Goal: Book appointment/travel/reservation

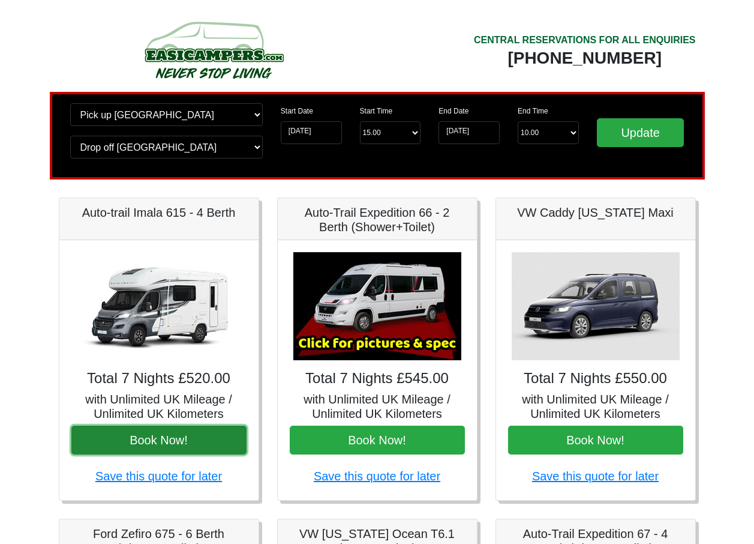
click at [158, 438] on button "Book Now!" at bounding box center [158, 440] width 175 height 29
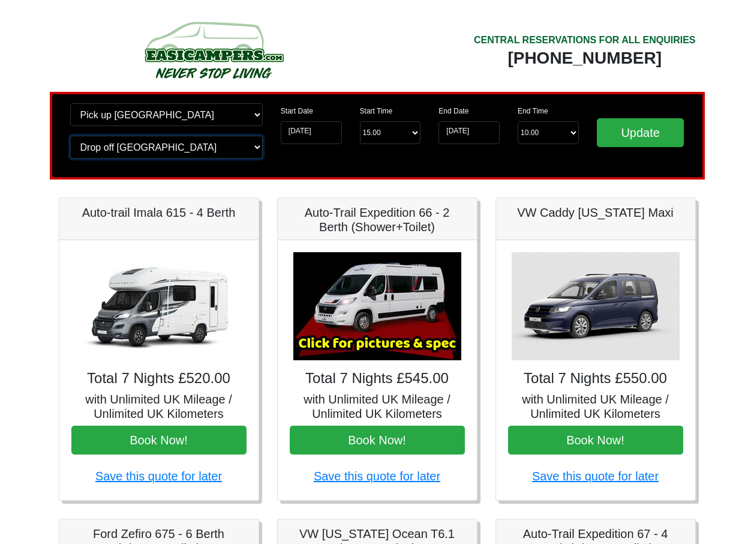
click at [188, 147] on select "Change drop off location? Drop off Edinburgh Birmingham Airport Blackburn Lanca…" at bounding box center [166, 147] width 193 height 23
select select "QUE1"
click at [70, 136] on select "Change drop off location? Drop off Edinburgh Birmingham Airport Blackburn Lanca…" at bounding box center [166, 147] width 193 height 23
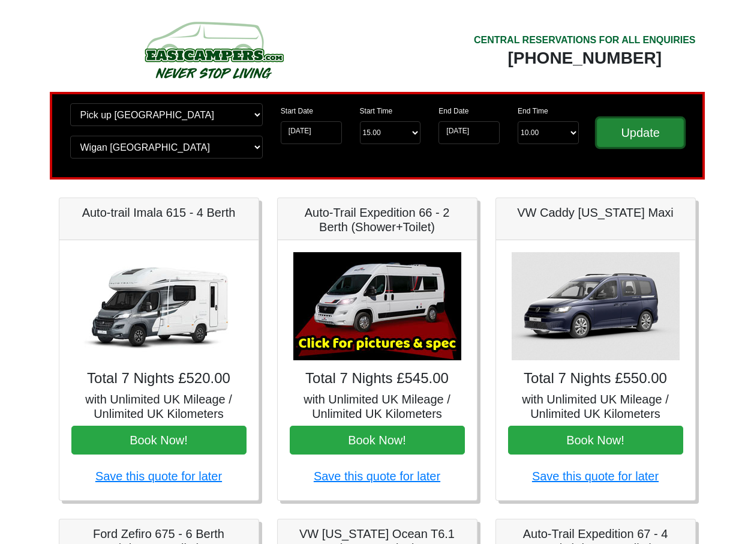
click at [673, 133] on input "Update" at bounding box center [641, 132] width 88 height 29
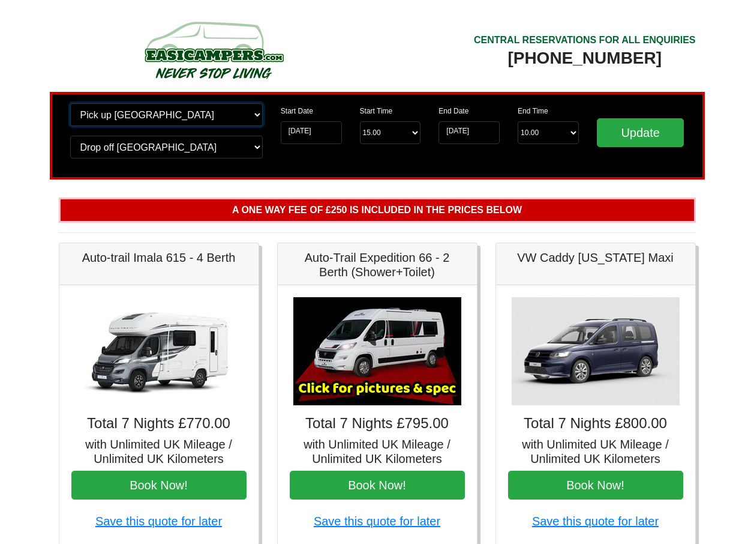
click at [162, 116] on select "Change pick up location? Pick up Edinburgh Birmingham Airport Blackburn Lancash…" at bounding box center [166, 114] width 193 height 23
select select "QUE1"
click at [70, 103] on select "Change pick up location? Pick up Edinburgh Birmingham Airport Blackburn Lancash…" at bounding box center [166, 114] width 193 height 23
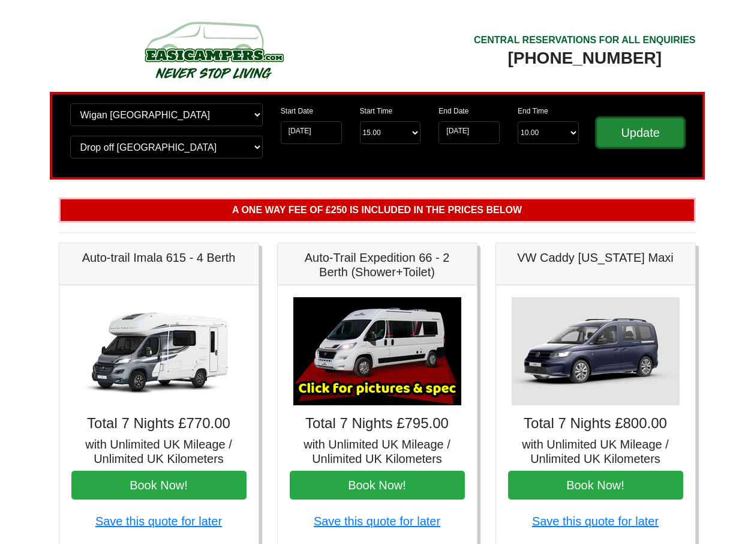
click at [663, 137] on input "Update" at bounding box center [641, 132] width 88 height 29
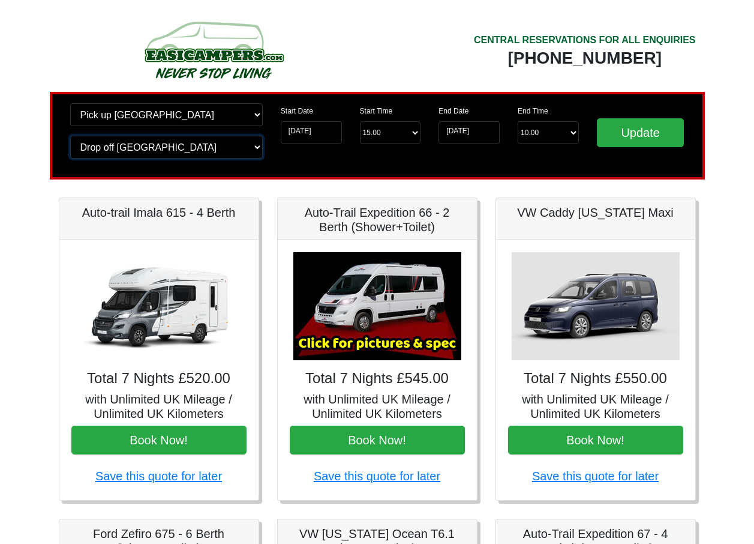
click at [116, 144] on select "Change drop off location? Drop off Wigan Birmingham Airport Blackburn Lancashir…" at bounding box center [166, 147] width 193 height 23
select select "EDI"
click at [70, 136] on select "Change drop off location? Drop off Wigan Birmingham Airport Blackburn Lancashir…" at bounding box center [166, 147] width 193 height 23
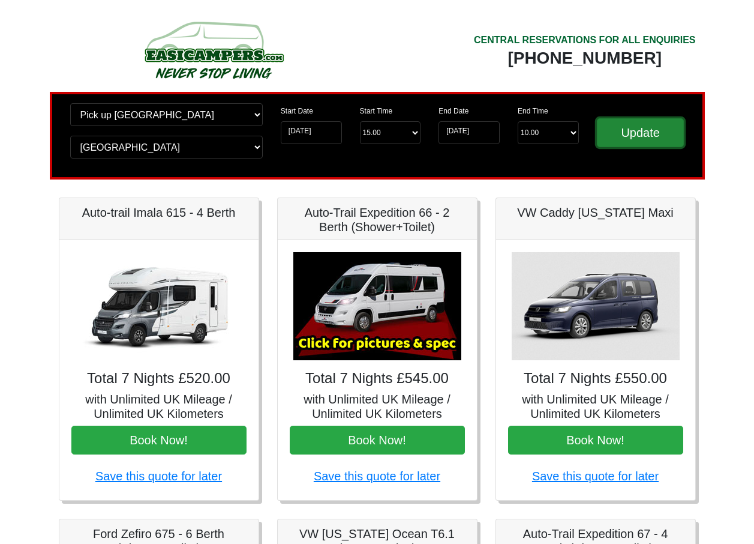
click at [631, 122] on input "Update" at bounding box center [641, 132] width 88 height 29
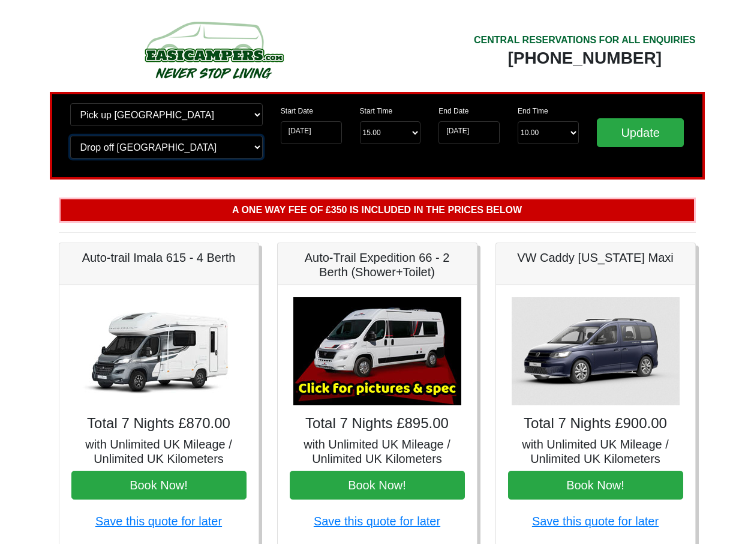
click at [170, 149] on select "Change drop off location? Drop off Edinburgh Birmingham Airport Blackburn Lanca…" at bounding box center [166, 147] width 193 height 23
select select "BLA1"
click at [70, 136] on select "Change drop off location? Drop off Edinburgh Birmingham Airport Blackburn Lanca…" at bounding box center [166, 147] width 193 height 23
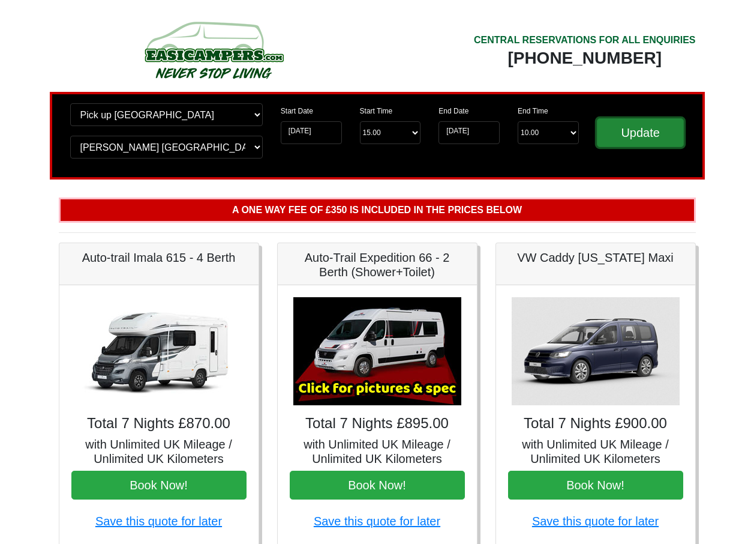
click at [653, 128] on input "Update" at bounding box center [641, 132] width 88 height 29
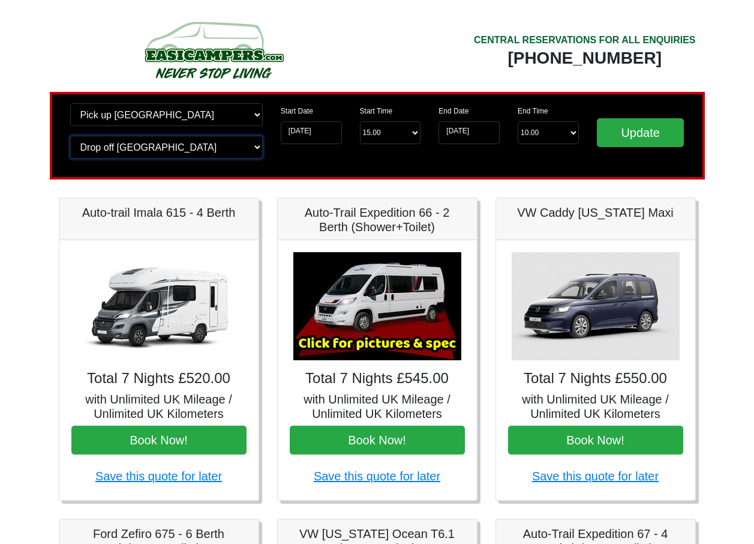
click at [154, 130] on div "Change pick up location? Pick up [GEOGRAPHIC_DATA] [GEOGRAPHIC_DATA] [GEOGRAPHI…" at bounding box center [166, 135] width 211 height 65
select select "PRE1"
click at [70, 136] on select "Change drop off location? Drop off Blackburn Birmingham Airport Blackburn Lanca…" at bounding box center [166, 147] width 193 height 23
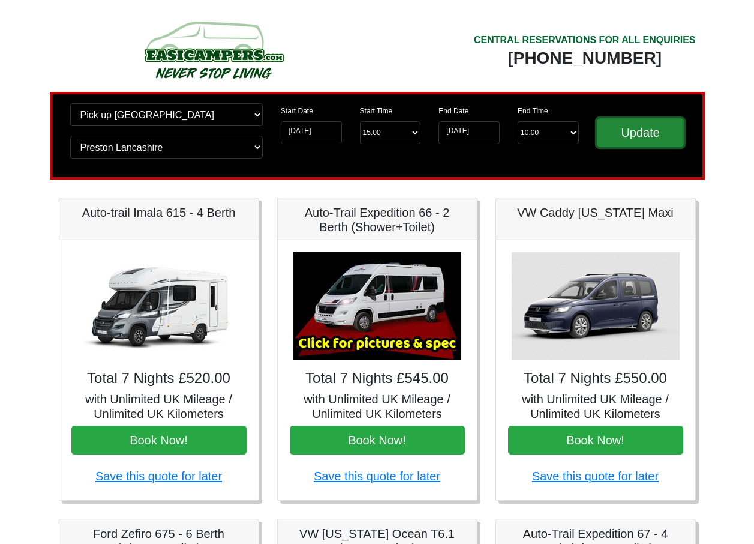
click at [630, 131] on input "Update" at bounding box center [641, 132] width 88 height 29
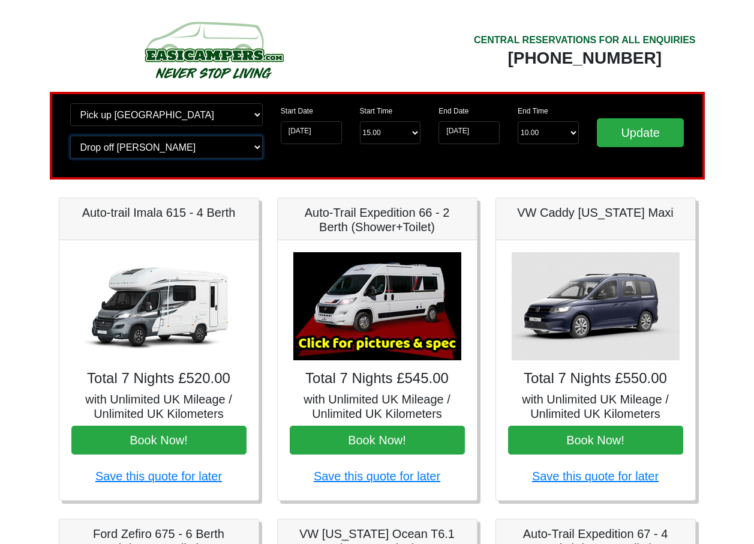
drag, startPoint x: 140, startPoint y: 148, endPoint x: 142, endPoint y: 158, distance: 10.5
click at [140, 148] on select "Change drop off location? Drop off [GEOGRAPHIC_DATA] [GEOGRAPHIC_DATA] [GEOGRAP…" at bounding box center [166, 147] width 193 height 23
select select "EASIRENT"
click at [70, 136] on select "Change drop off location? Drop off [GEOGRAPHIC_DATA] [GEOGRAPHIC_DATA] [GEOGRAP…" at bounding box center [166, 147] width 193 height 23
click at [184, 118] on select "Change pick up location? Pick up Wigan Birmingham Airport Blackburn Lancashire …" at bounding box center [166, 114] width 193 height 23
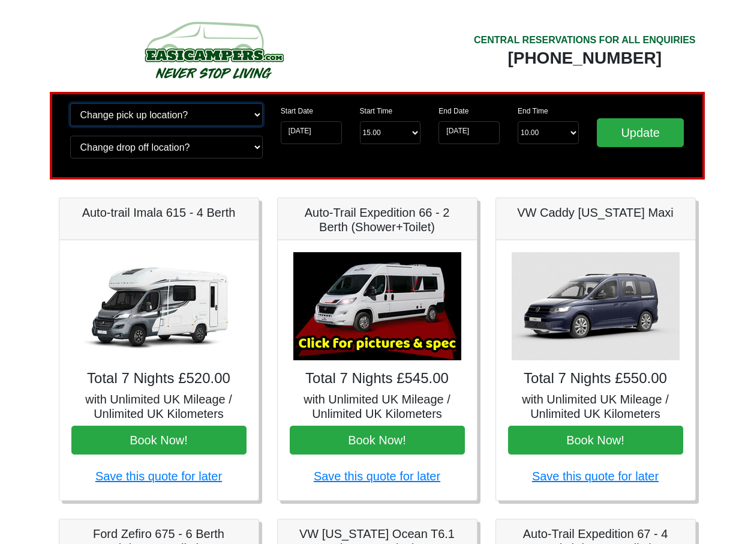
click at [70, 103] on select "Change pick up location? Pick up Wigan Birmingham Airport Blackburn Lancashire …" at bounding box center [166, 114] width 193 height 23
click at [221, 112] on select "Change pick up location? Pick up Wigan Birmingham Airport Blackburn Lancashire …" at bounding box center [166, 114] width 193 height 23
select select "EDI"
click at [70, 103] on select "Change pick up location? Pick up Wigan Birmingham Airport Blackburn Lancashire …" at bounding box center [166, 114] width 193 height 23
click at [191, 150] on select "Change drop off location? Drop off Preston Birmingham Airport Blackburn Lancash…" at bounding box center [166, 147] width 193 height 23
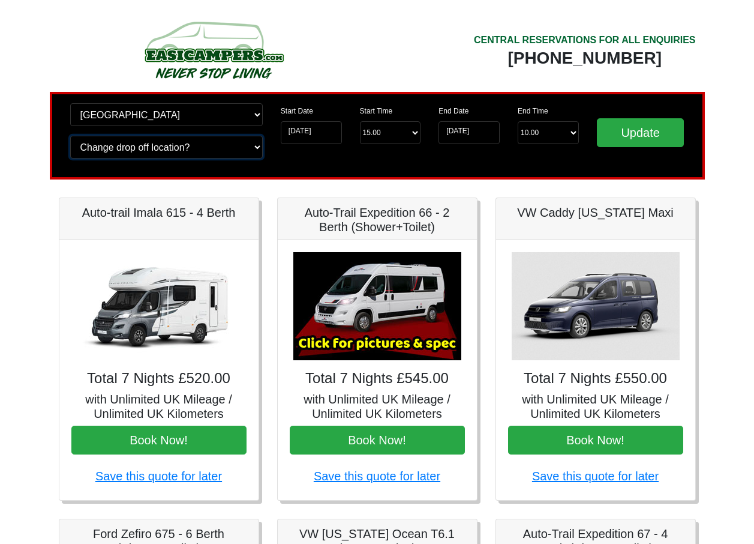
select select "EDI"
click at [70, 136] on select "Change drop off location? Drop off Preston Birmingham Airport Blackburn Lancash…" at bounding box center [166, 147] width 193 height 23
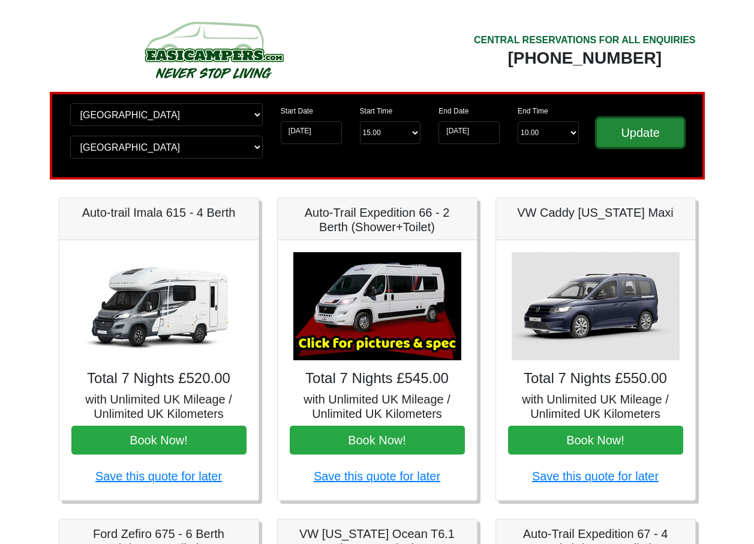
click at [663, 133] on input "Update" at bounding box center [641, 132] width 88 height 29
